Goal: Navigation & Orientation: Find specific page/section

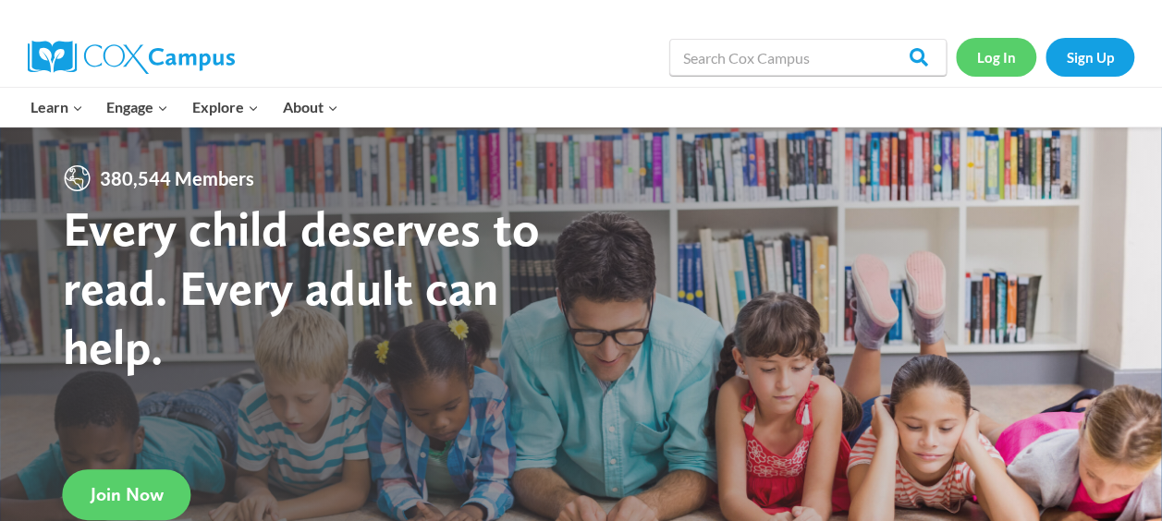
click at [988, 52] on link "Log In" at bounding box center [996, 57] width 80 height 38
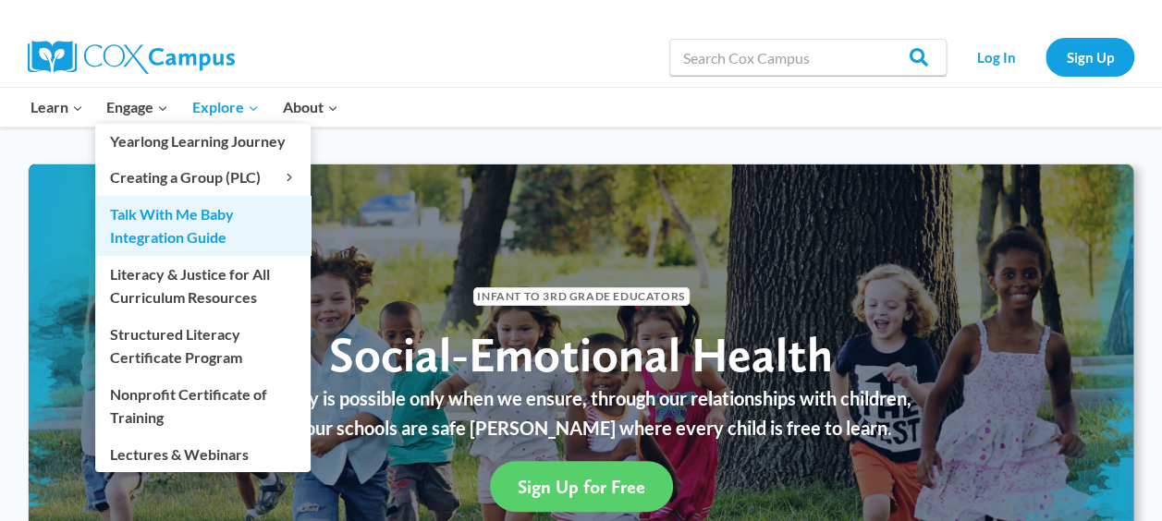
click at [170, 221] on link "Talk With Me Baby Integration Guide" at bounding box center [202, 225] width 215 height 59
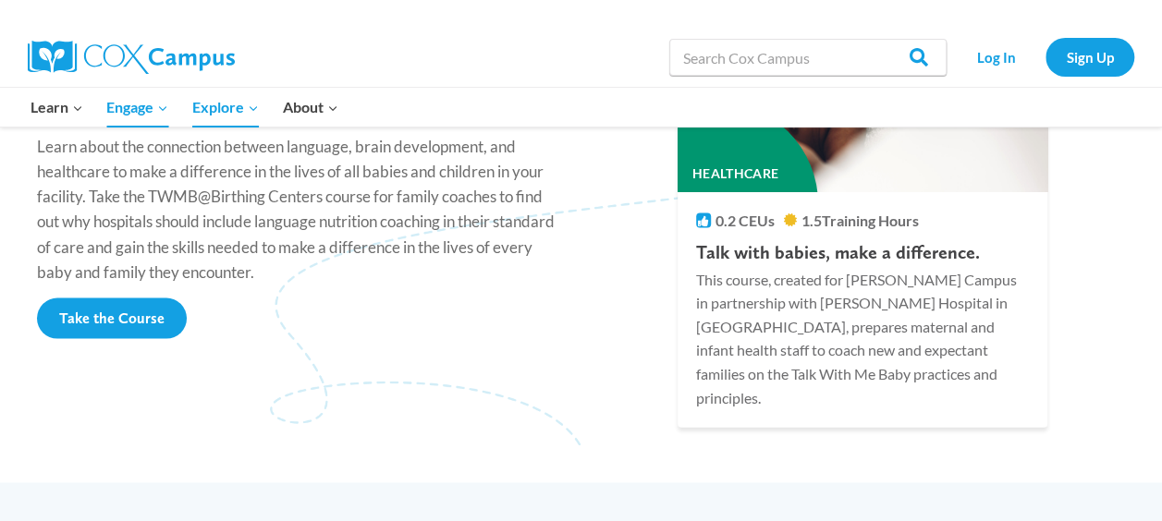
scroll to position [1860, 0]
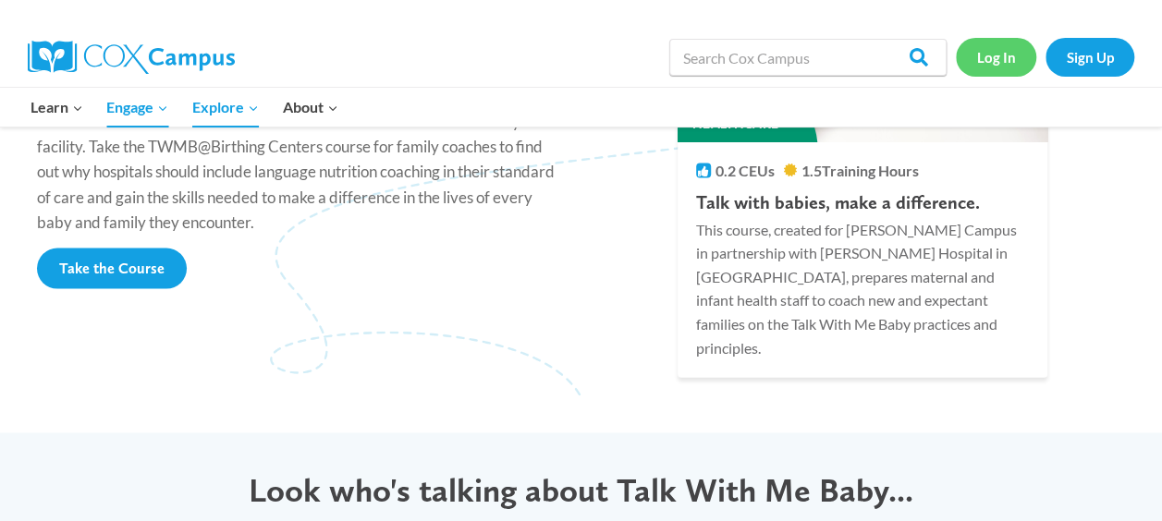
click at [999, 55] on link "Log In" at bounding box center [996, 57] width 80 height 38
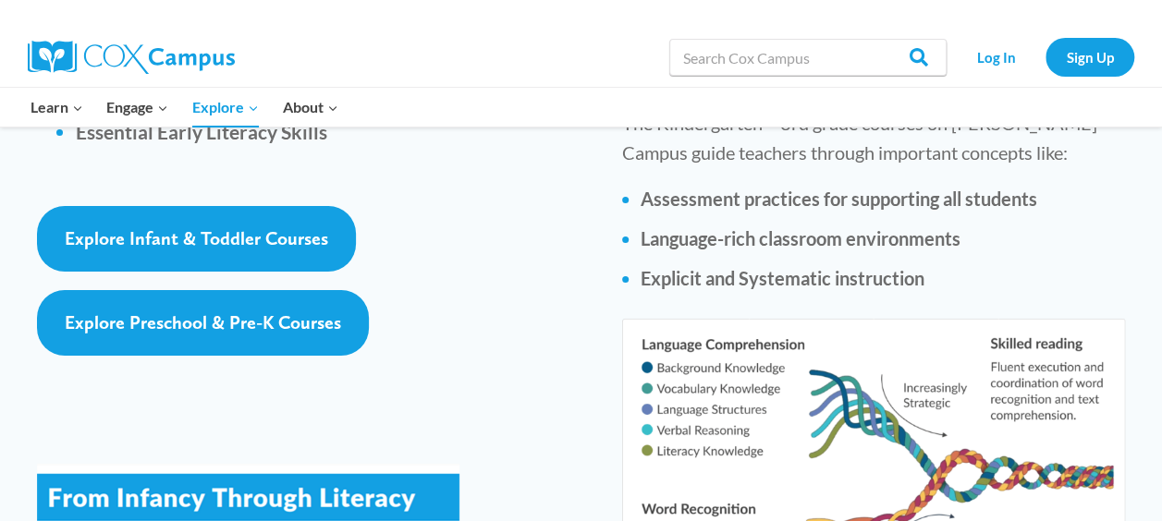
scroll to position [3031, 0]
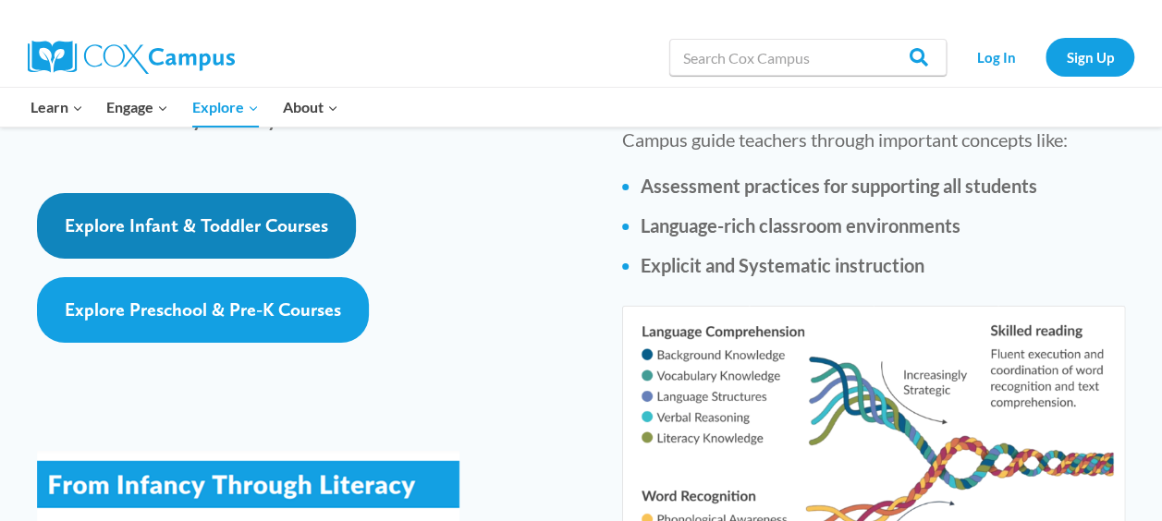
click at [161, 215] on span "Explore Infant & Toddler Courses" at bounding box center [197, 226] width 264 height 22
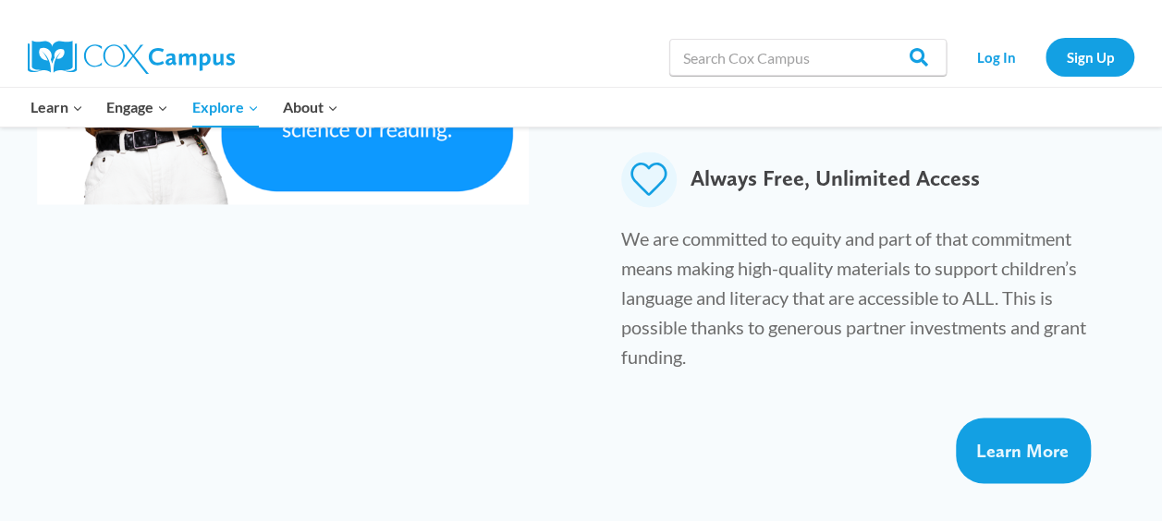
scroll to position [307, 0]
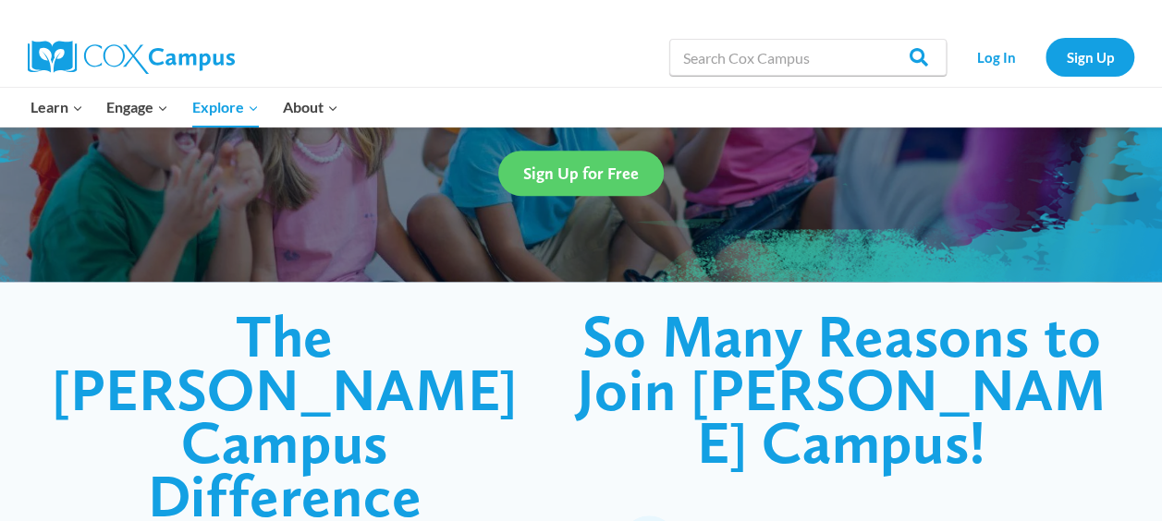
click at [126, 65] on img at bounding box center [131, 57] width 207 height 33
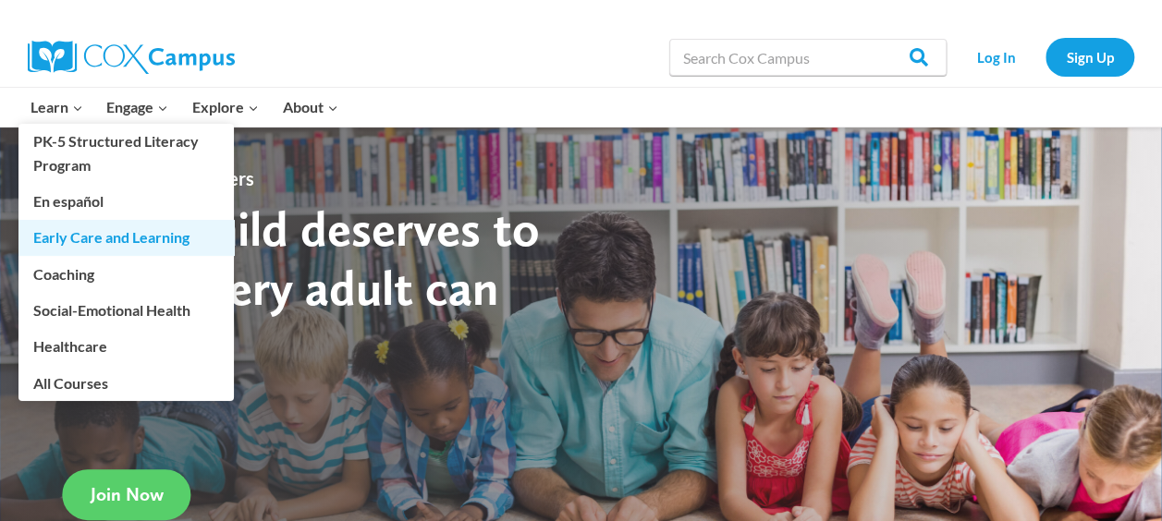
click at [89, 240] on link "Early Care and Learning" at bounding box center [125, 237] width 215 height 35
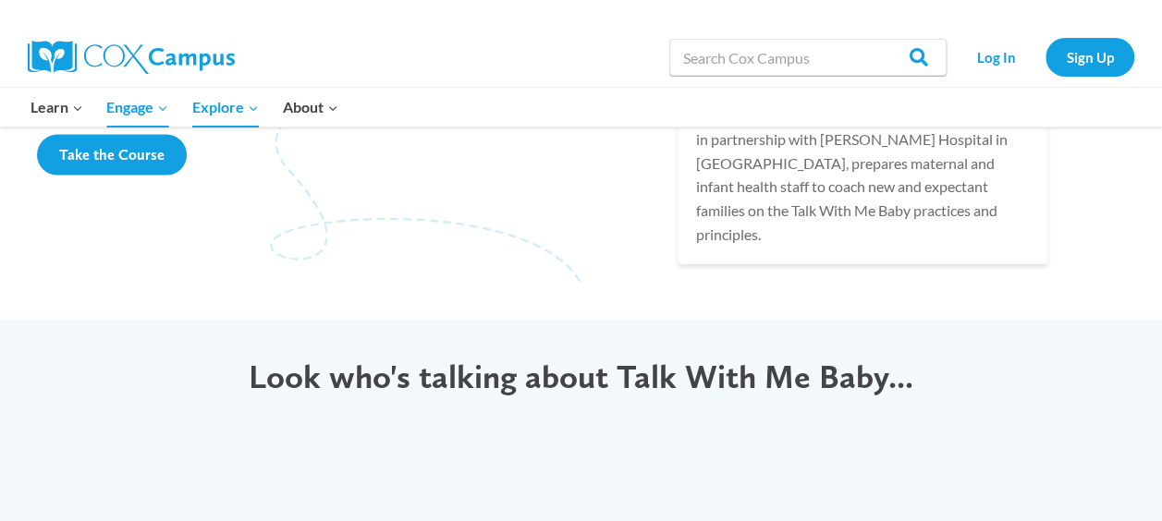
scroll to position [1518, 0]
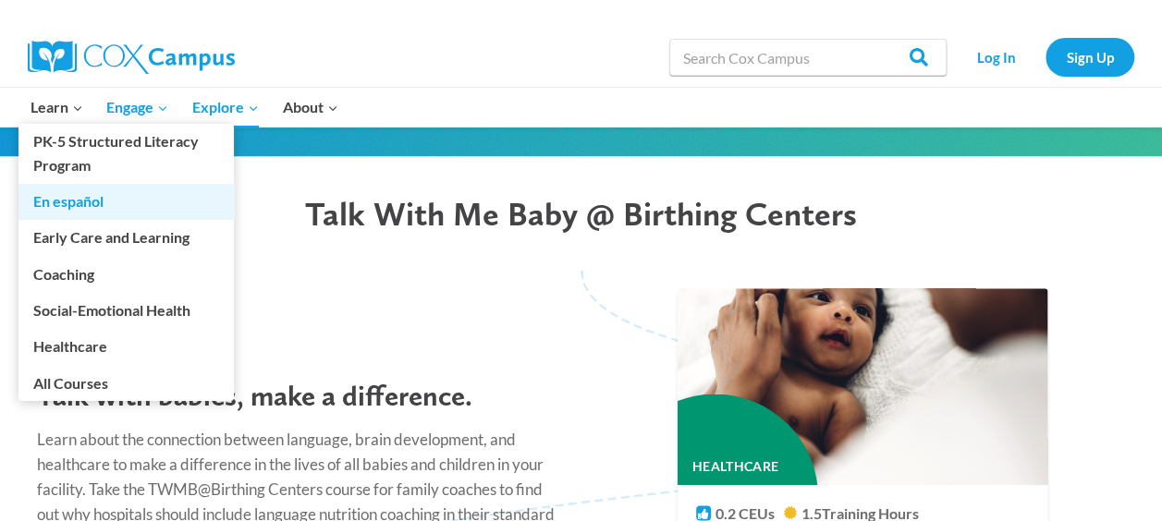
click at [59, 198] on link "En español" at bounding box center [125, 201] width 215 height 35
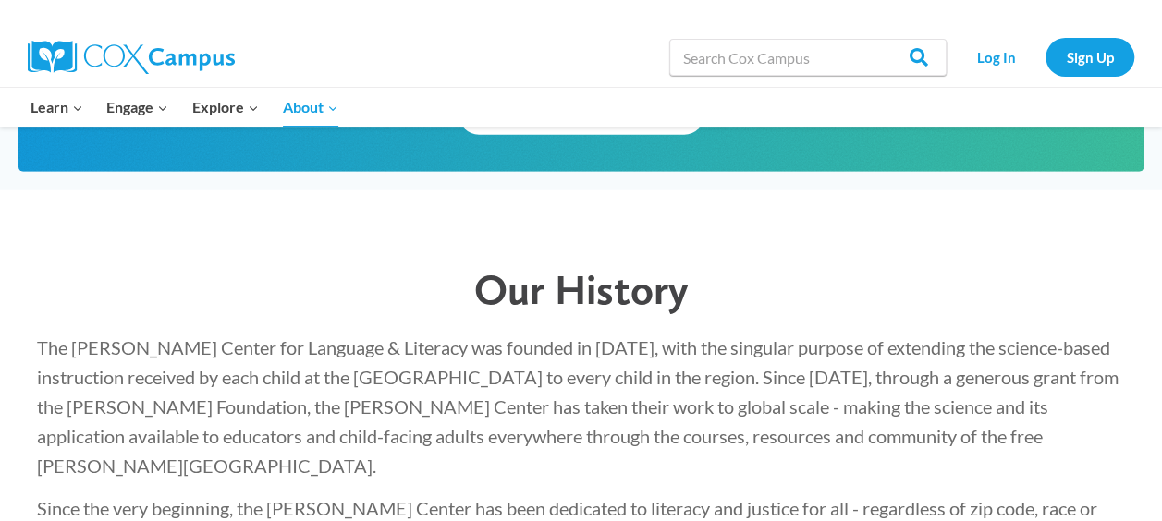
scroll to position [2732, 0]
